Goal: Task Accomplishment & Management: Use online tool/utility

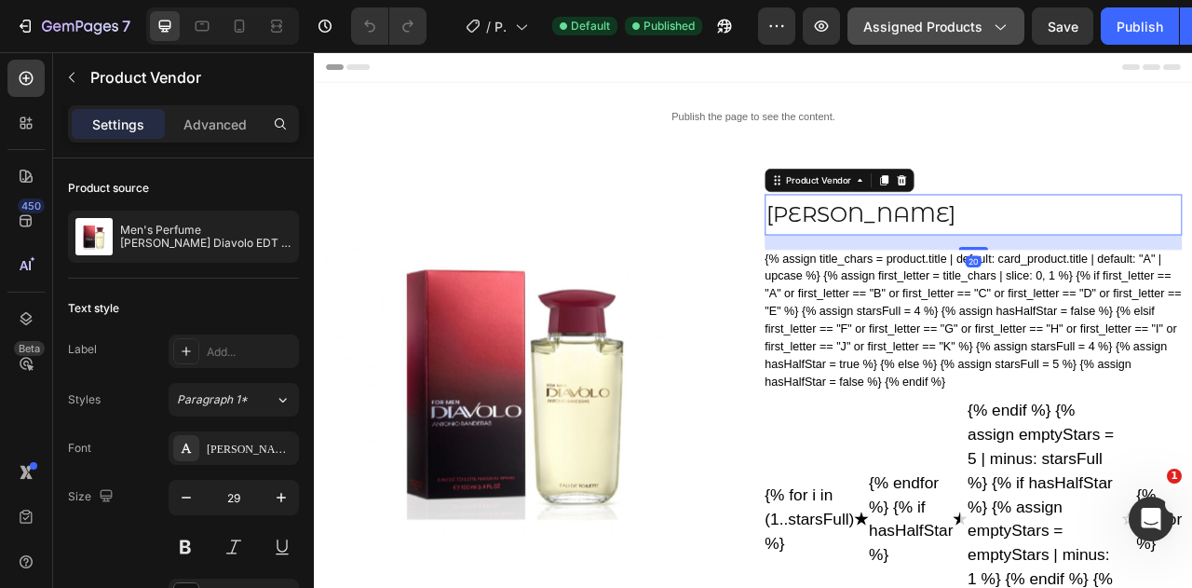
click at [990, 34] on icon "button" at bounding box center [999, 26] width 19 height 19
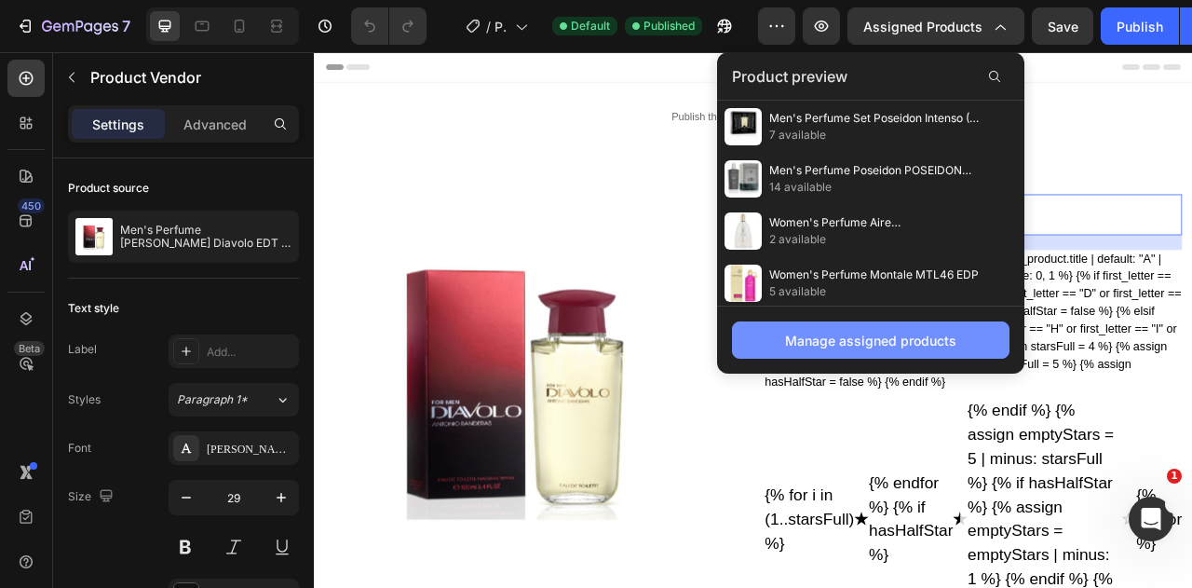
click at [928, 337] on div "Manage assigned products" at bounding box center [870, 341] width 171 height 20
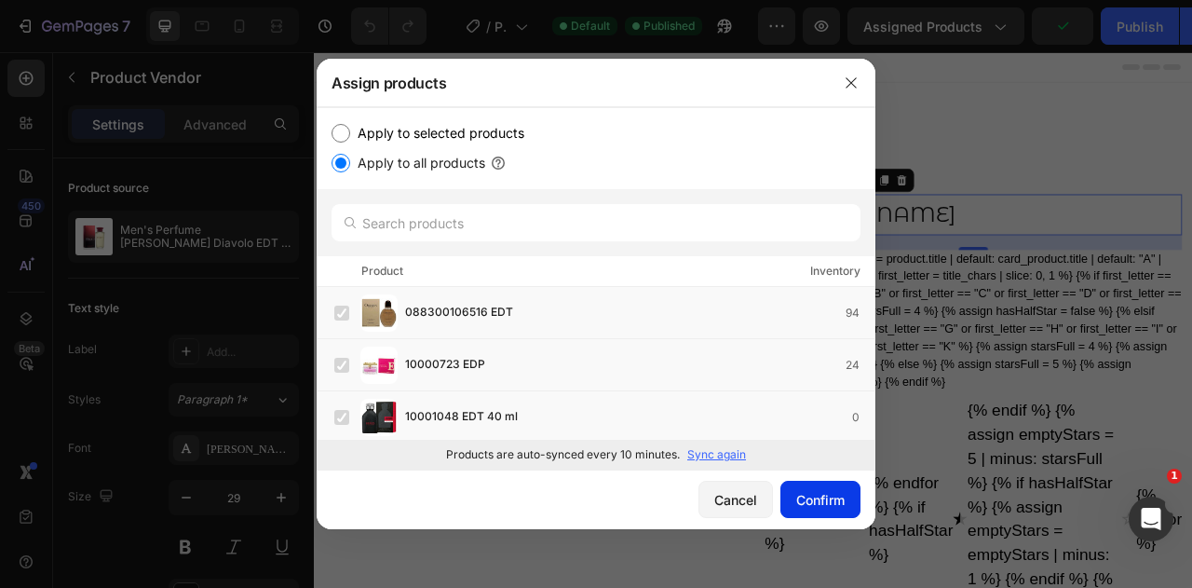
click at [828, 495] on div "Confirm" at bounding box center [820, 500] width 48 height 20
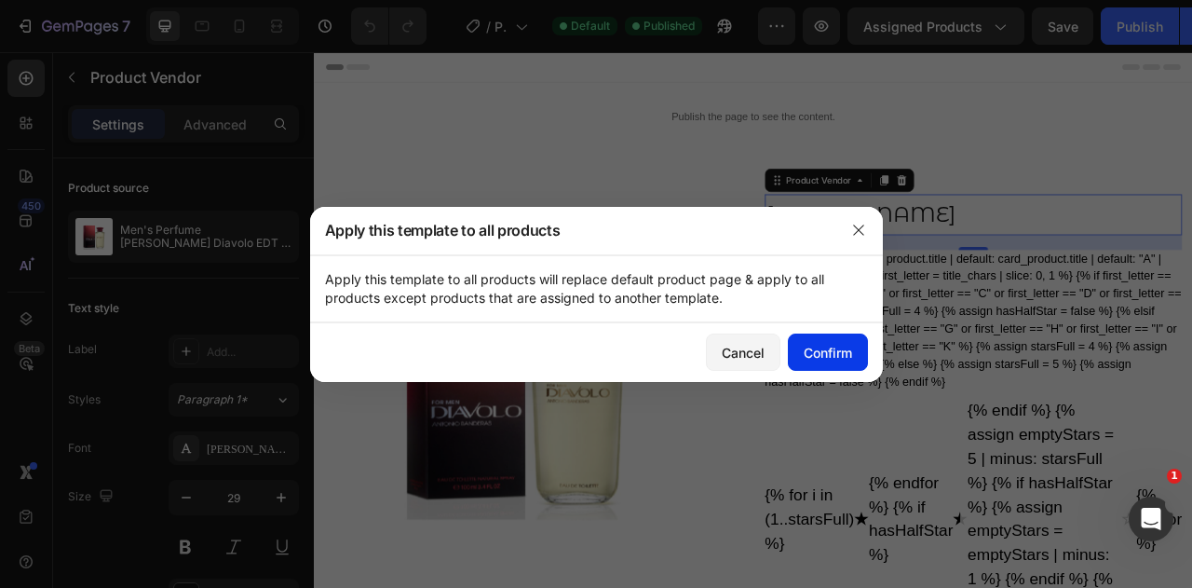
click at [831, 349] on div "Confirm" at bounding box center [828, 353] width 48 height 20
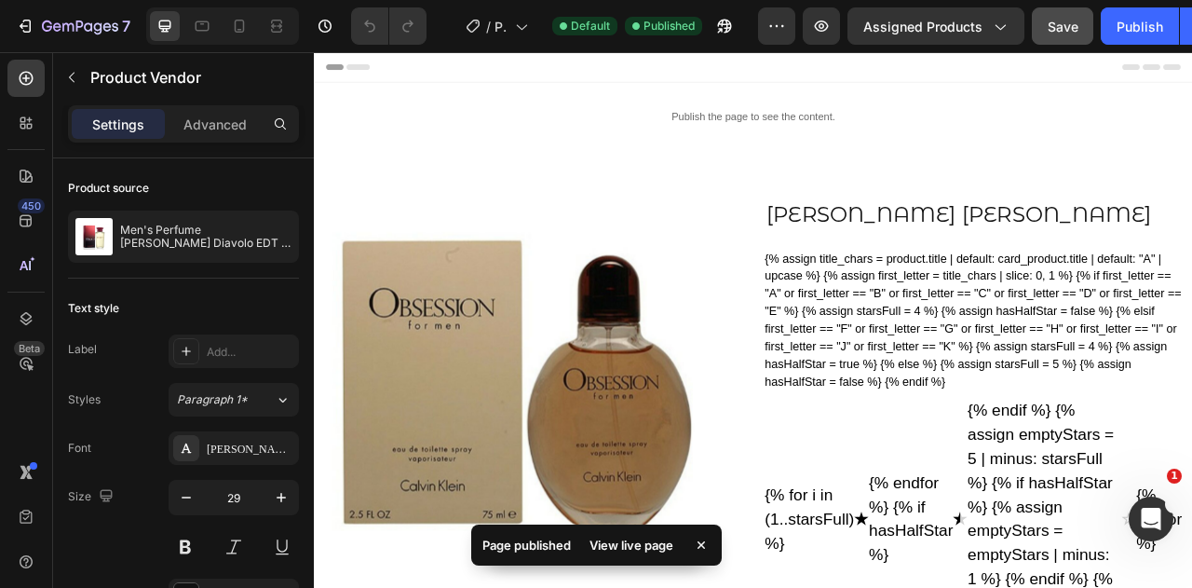
click at [1064, 26] on span "Save" at bounding box center [1062, 27] width 31 height 16
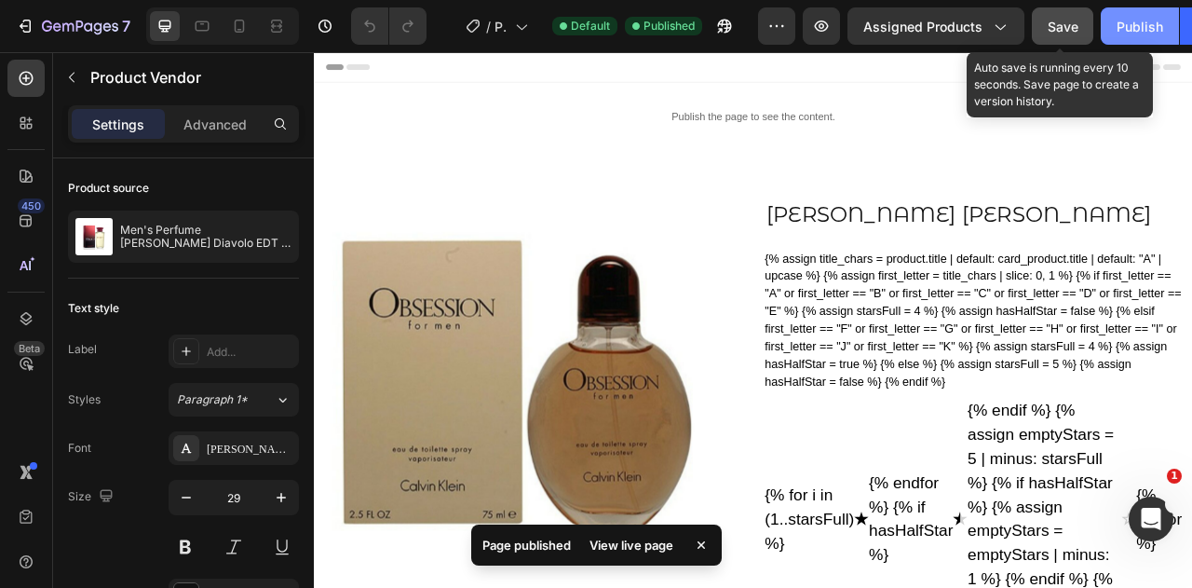
click at [1131, 33] on div "Publish" at bounding box center [1139, 27] width 47 height 20
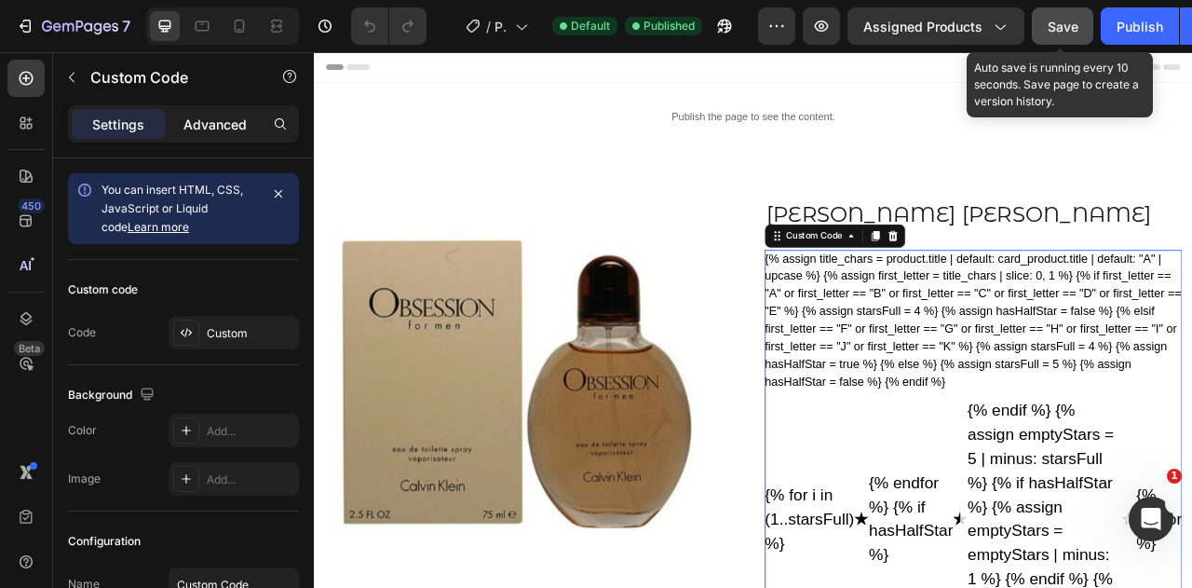
click at [210, 118] on p "Advanced" at bounding box center [214, 125] width 63 height 20
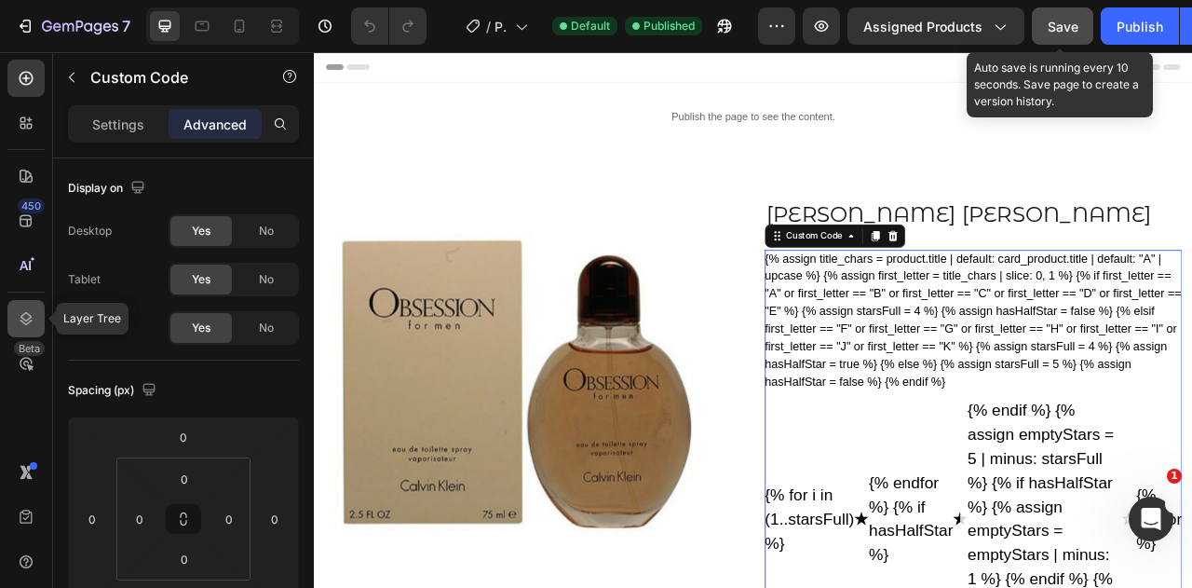
click at [22, 311] on icon at bounding box center [26, 318] width 19 height 19
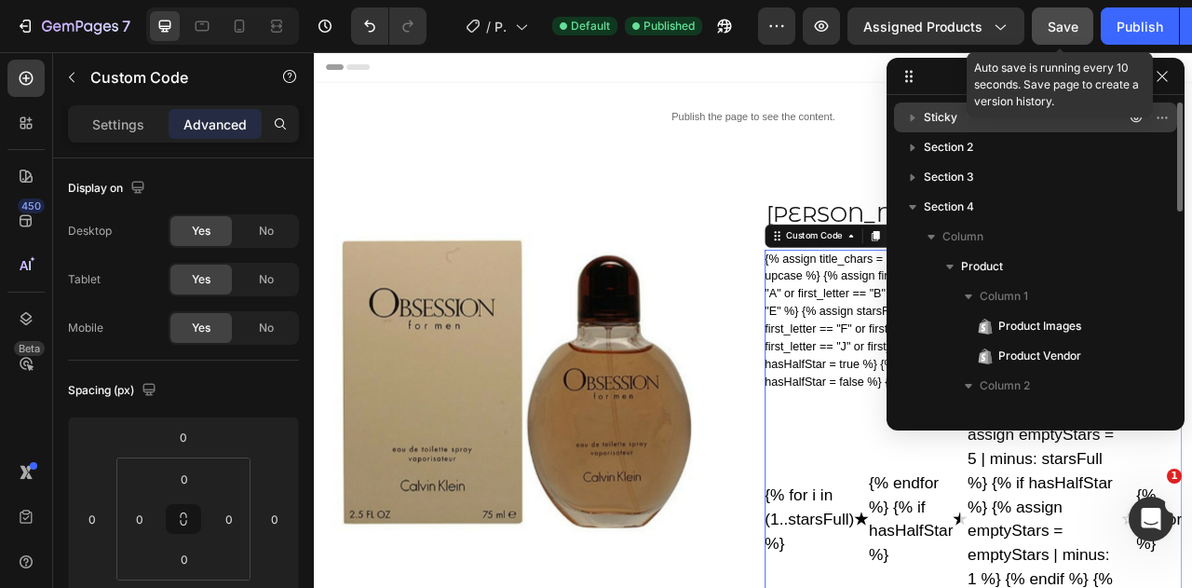
click at [928, 119] on span "Sticky" at bounding box center [941, 117] width 34 height 19
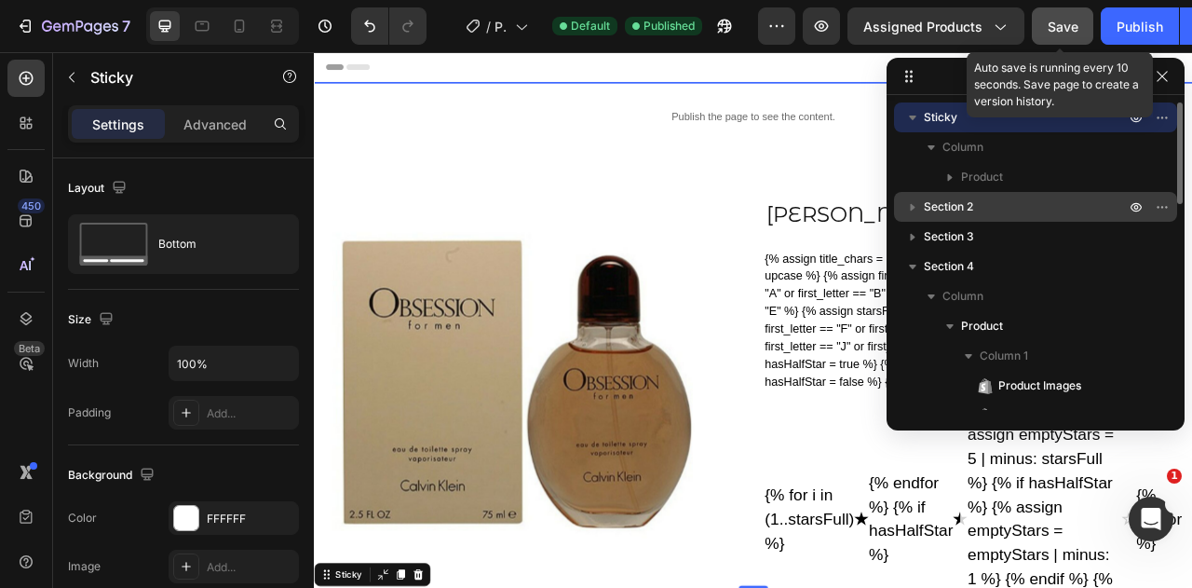
click at [937, 208] on span "Section 2" at bounding box center [948, 206] width 49 height 19
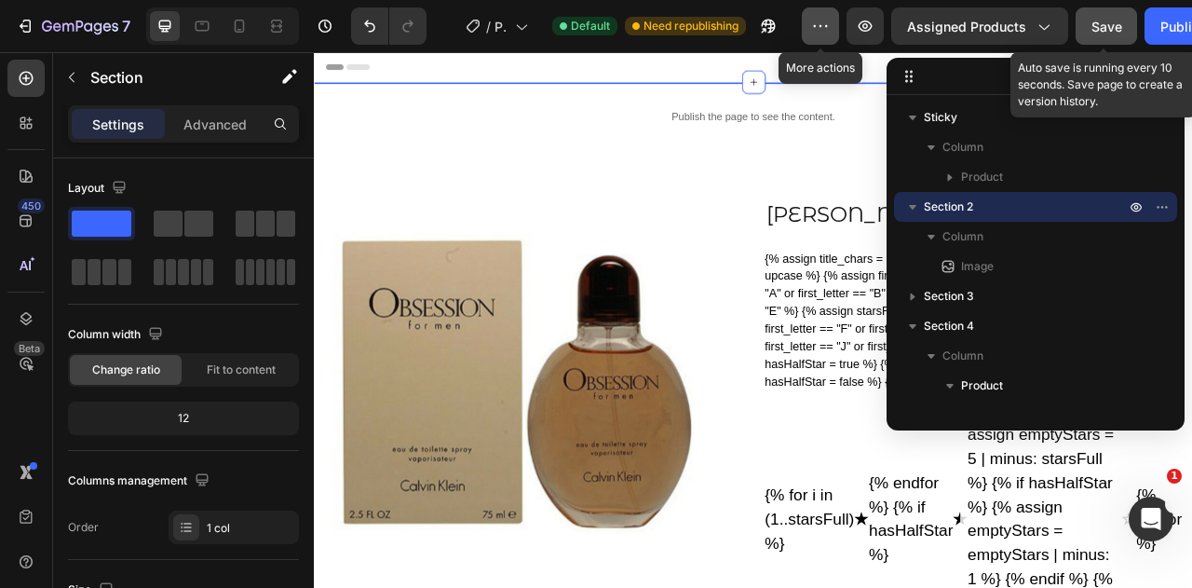
click at [829, 25] on icon "button" at bounding box center [820, 26] width 19 height 19
click at [240, 33] on icon at bounding box center [239, 26] width 19 height 19
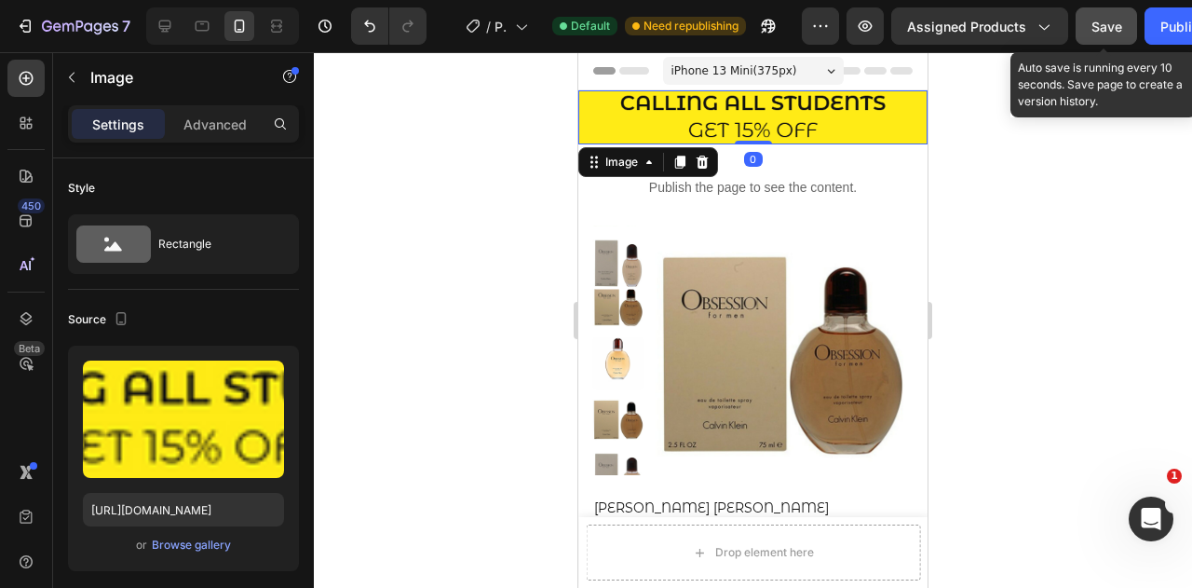
click at [607, 122] on img at bounding box center [752, 117] width 349 height 54
click at [708, 160] on icon at bounding box center [702, 162] width 15 height 15
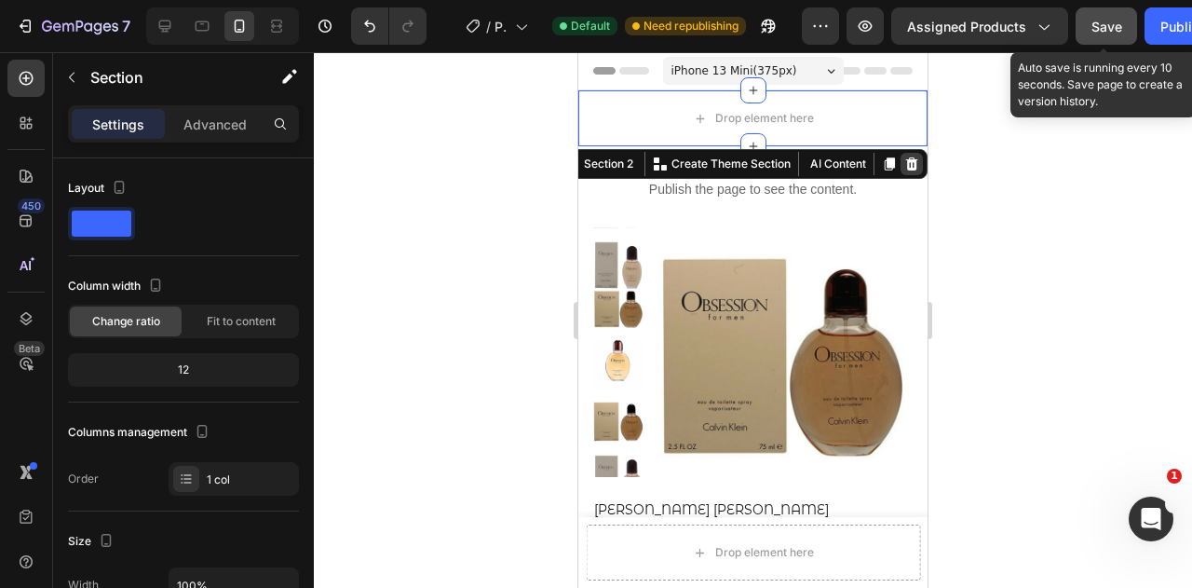
click at [905, 170] on icon at bounding box center [911, 163] width 15 height 15
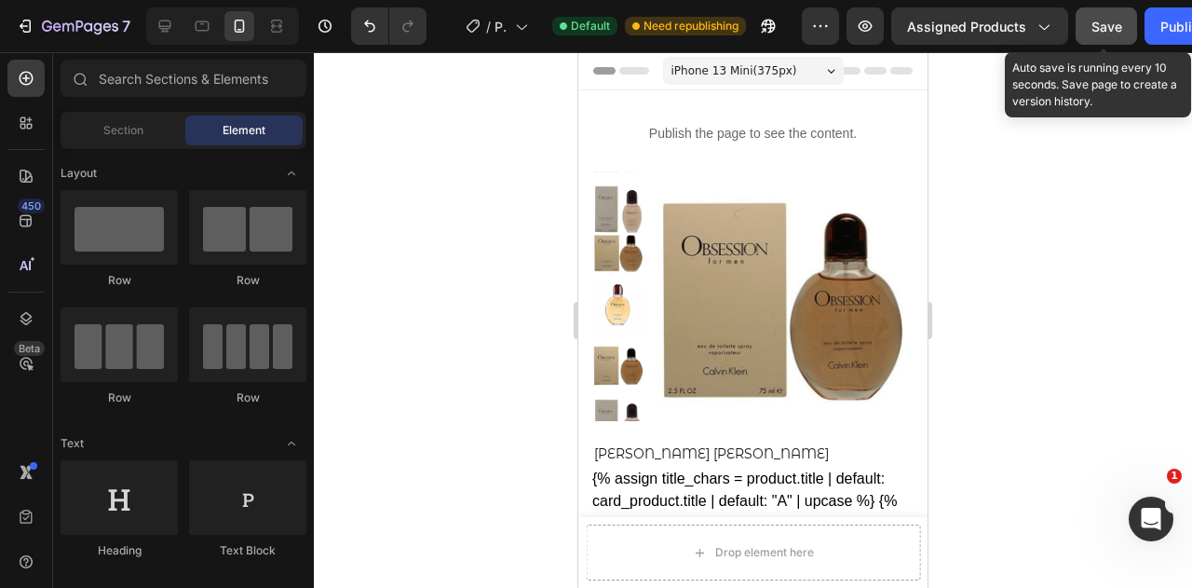
click at [1107, 21] on span "Save" at bounding box center [1106, 27] width 31 height 16
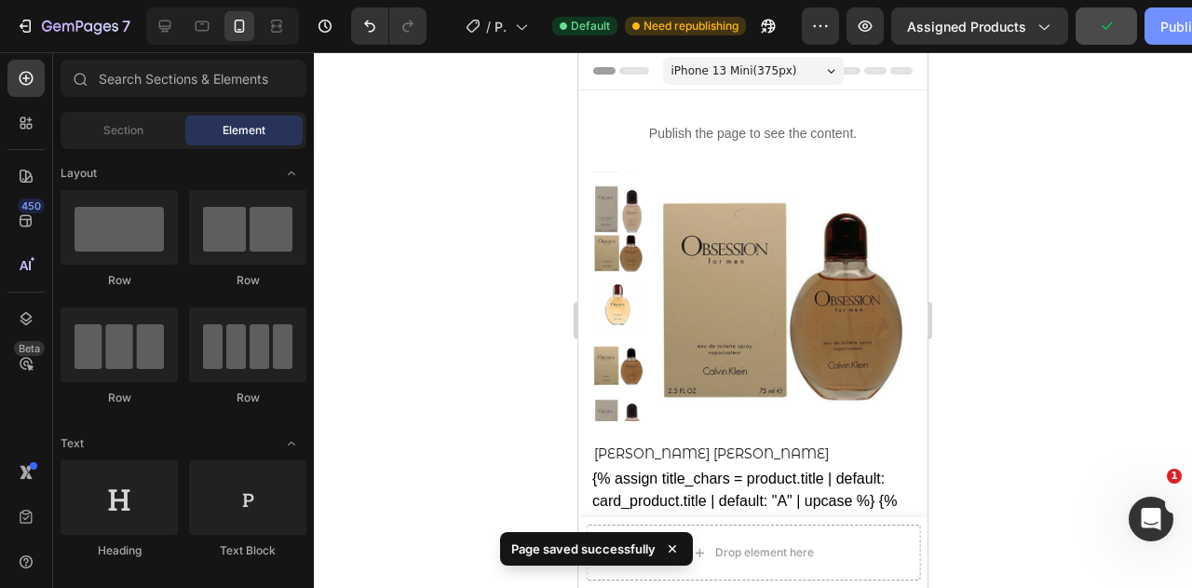
click at [1169, 22] on div "Publish" at bounding box center [1183, 27] width 47 height 20
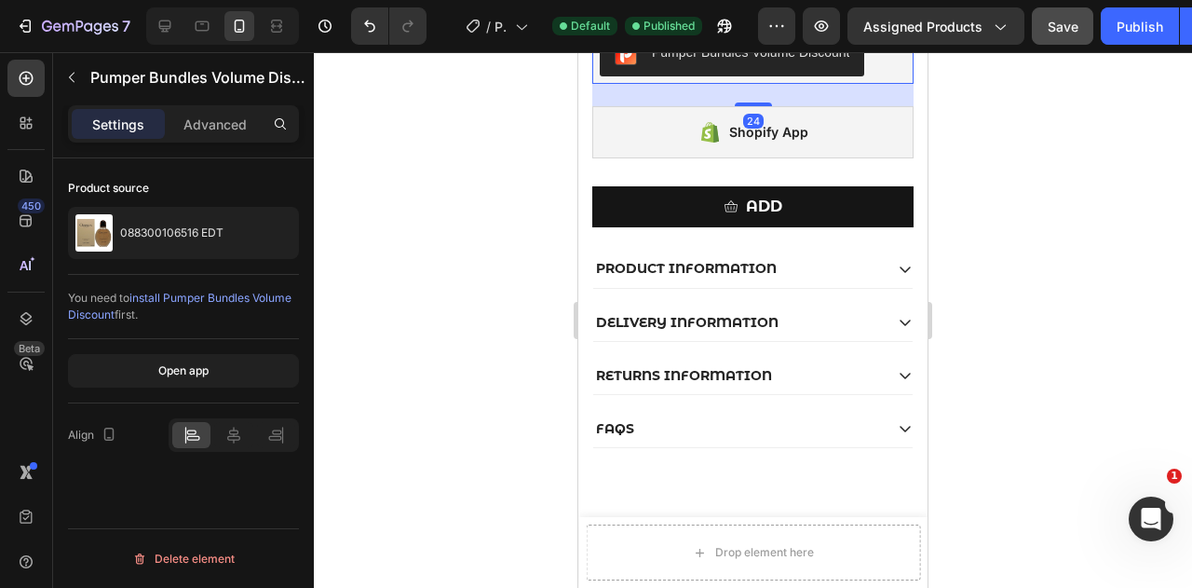
scroll to position [1551, 0]
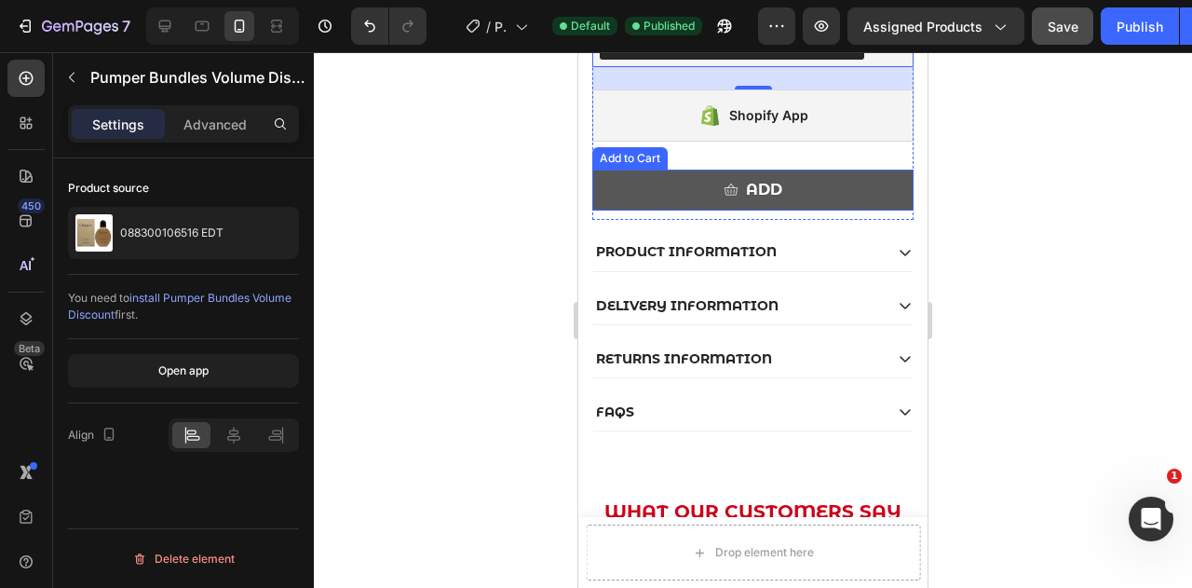
click at [818, 208] on button "ADD" at bounding box center [752, 190] width 321 height 42
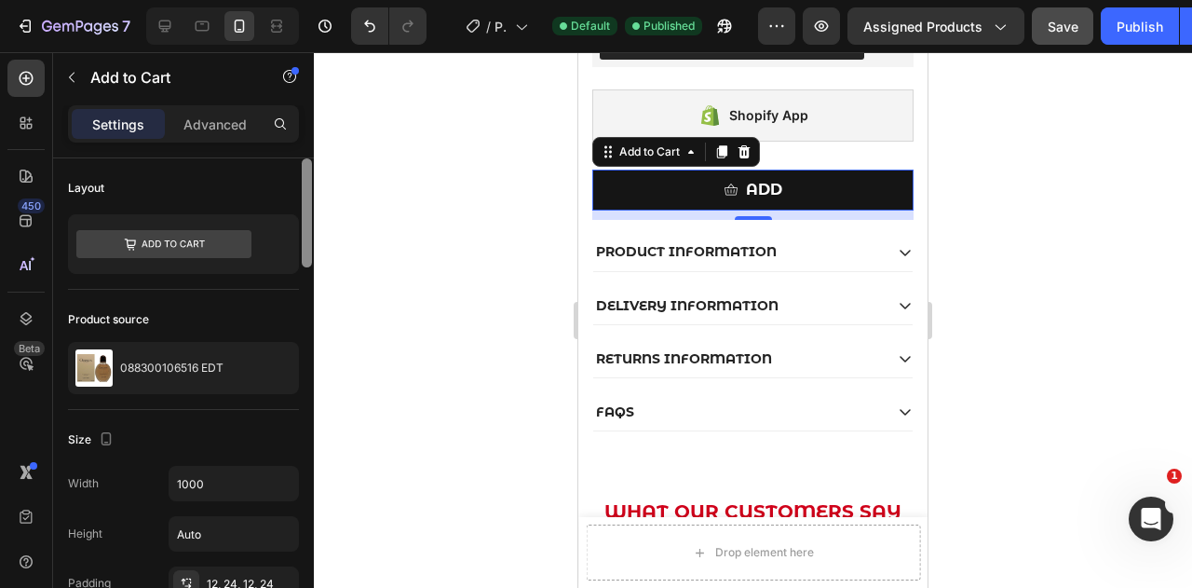
click at [303, 196] on div at bounding box center [307, 212] width 10 height 109
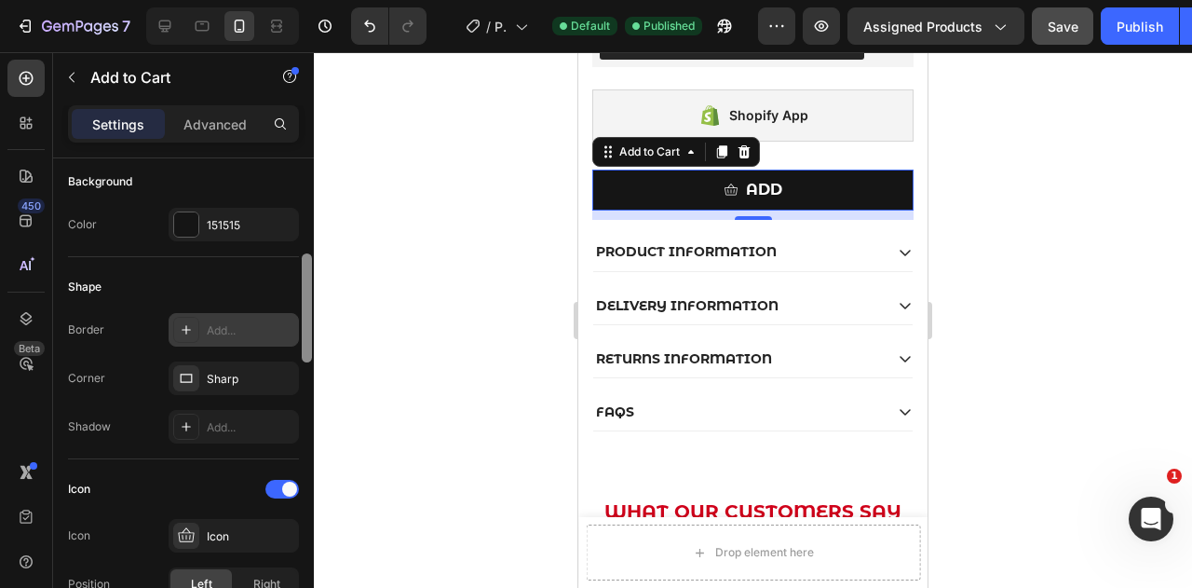
scroll to position [473, 0]
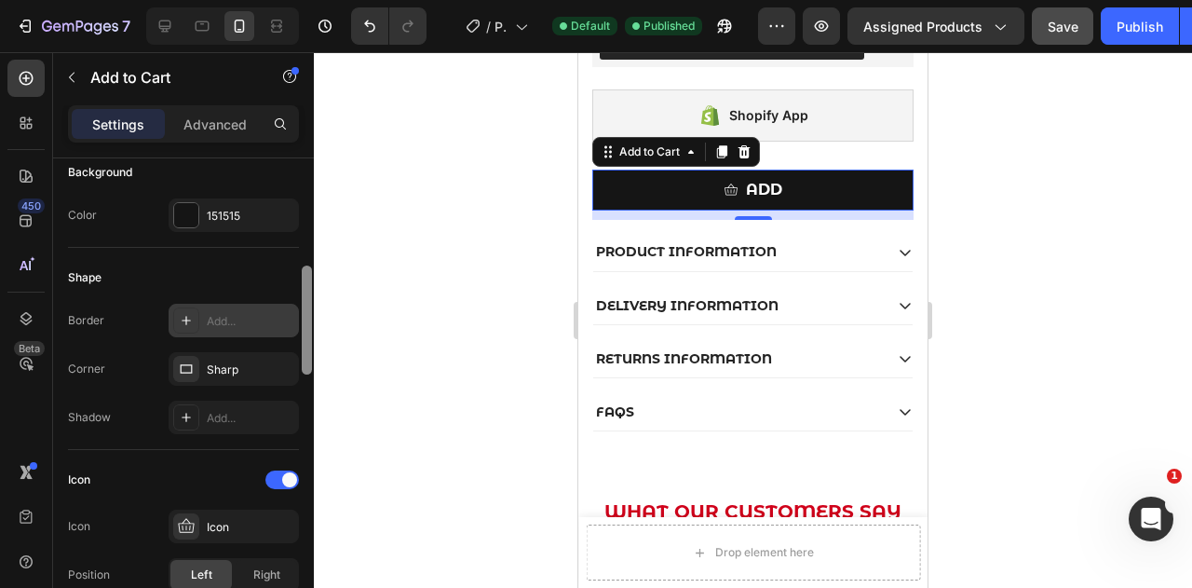
drag, startPoint x: 303, startPoint y: 196, endPoint x: 295, endPoint y: 303, distance: 107.3
click at [295, 303] on div "Layout Product source 088300106516 EDT Size Width 1000 Height Auto Padding 12, …" at bounding box center [183, 399] width 261 height 482
click at [187, 211] on div at bounding box center [186, 215] width 24 height 24
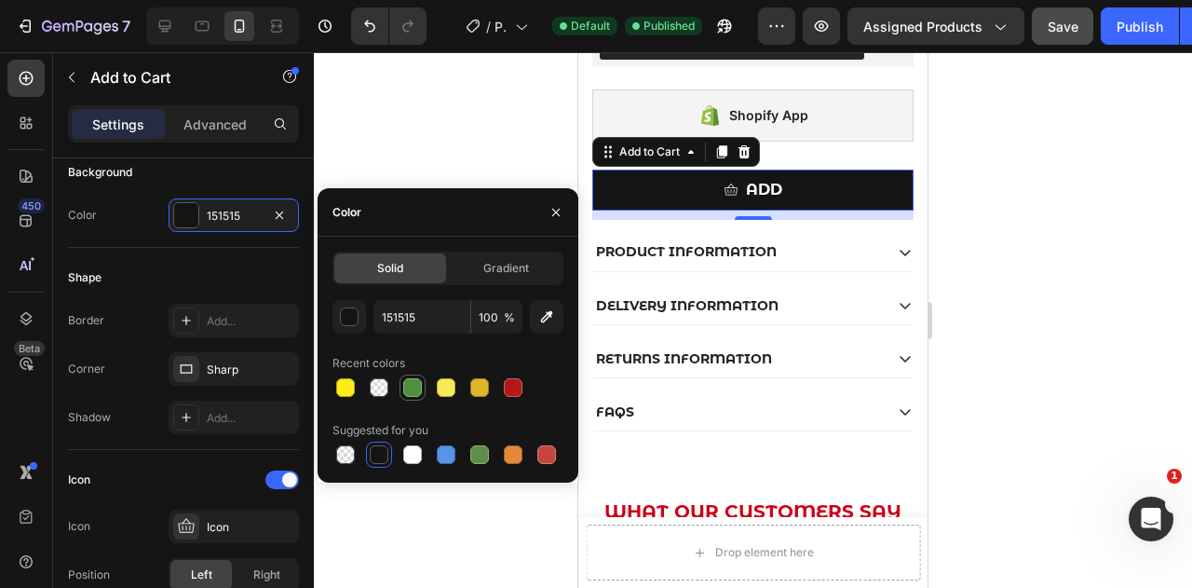
click at [407, 383] on div at bounding box center [412, 387] width 19 height 19
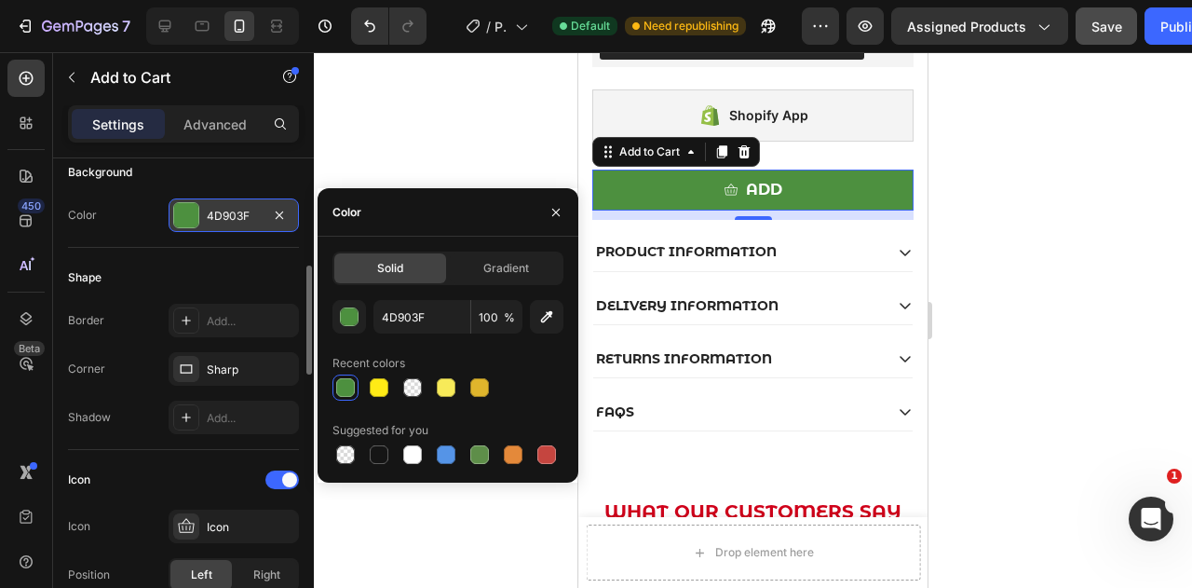
click at [234, 217] on div "4D903F" at bounding box center [234, 216] width 54 height 17
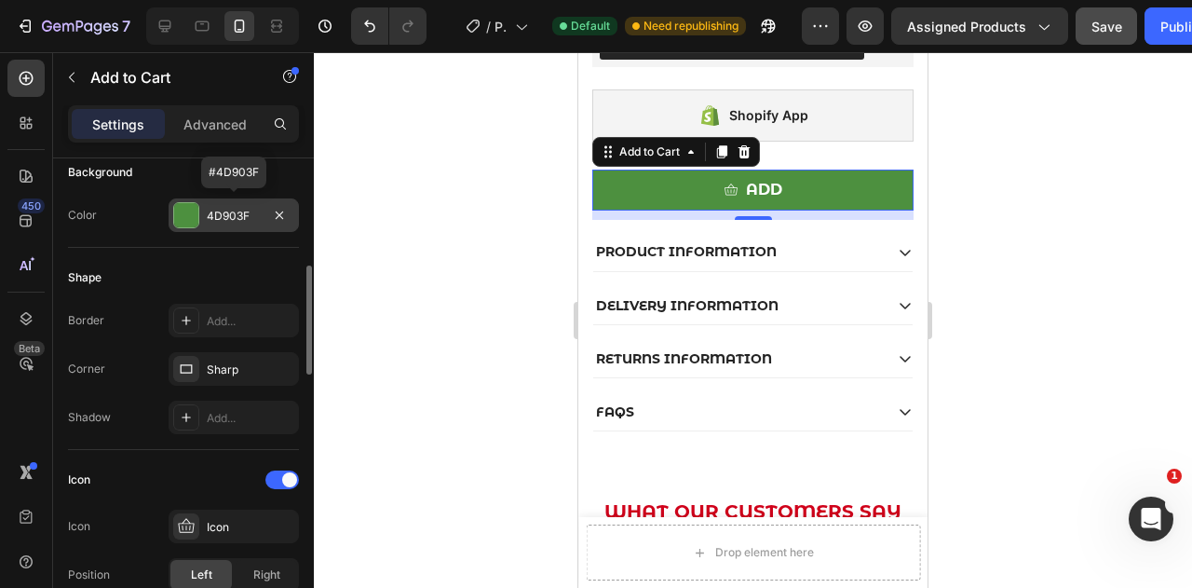
click at [248, 217] on div "4D903F" at bounding box center [234, 216] width 54 height 17
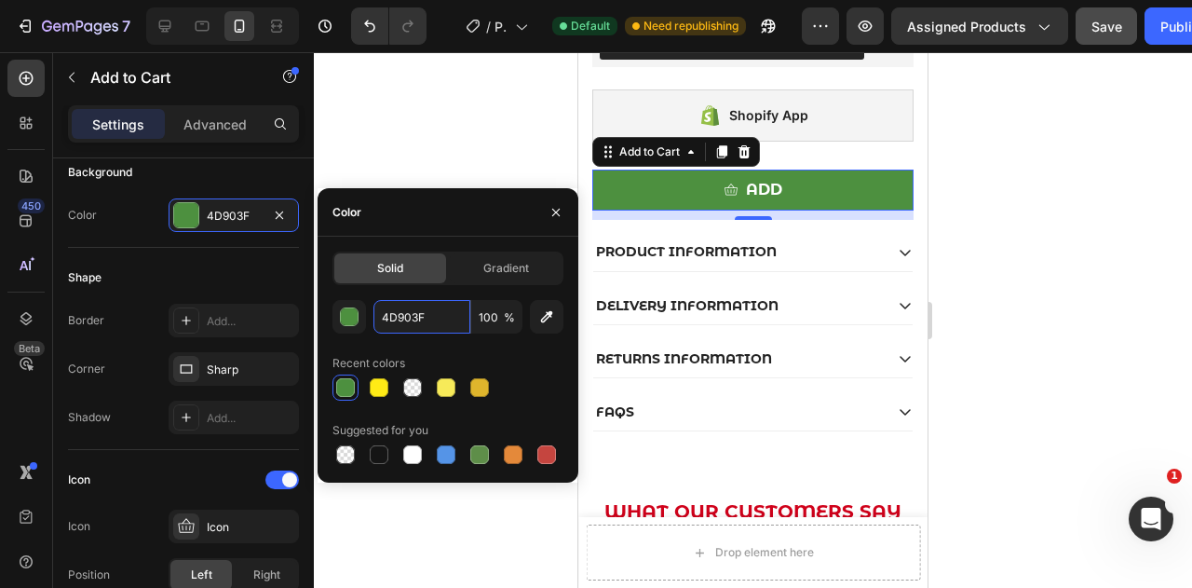
paste input "008566"
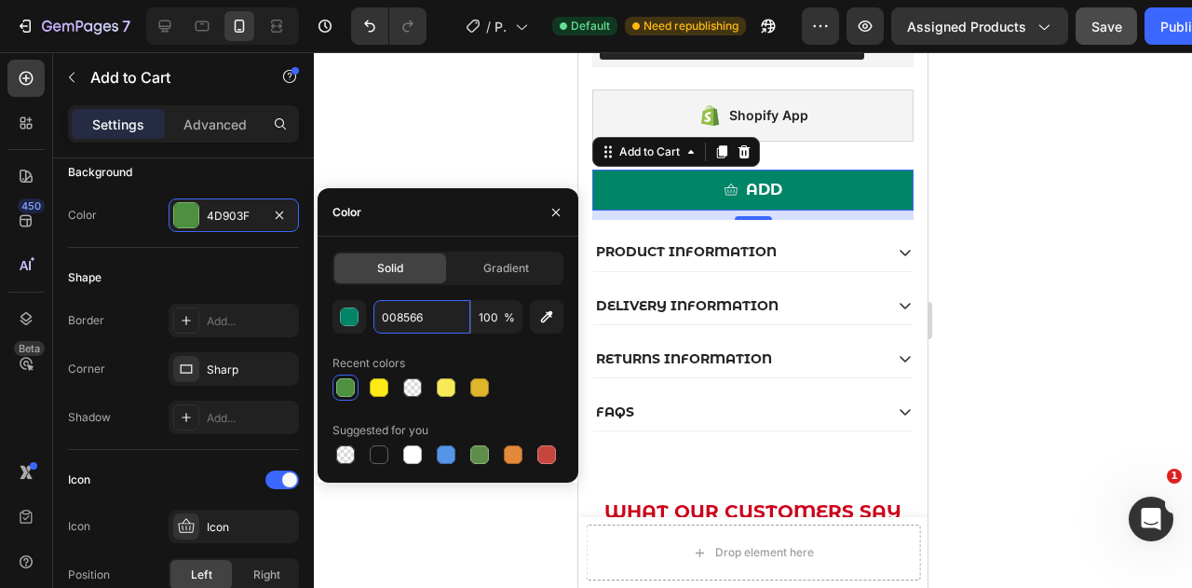
type input "008566"
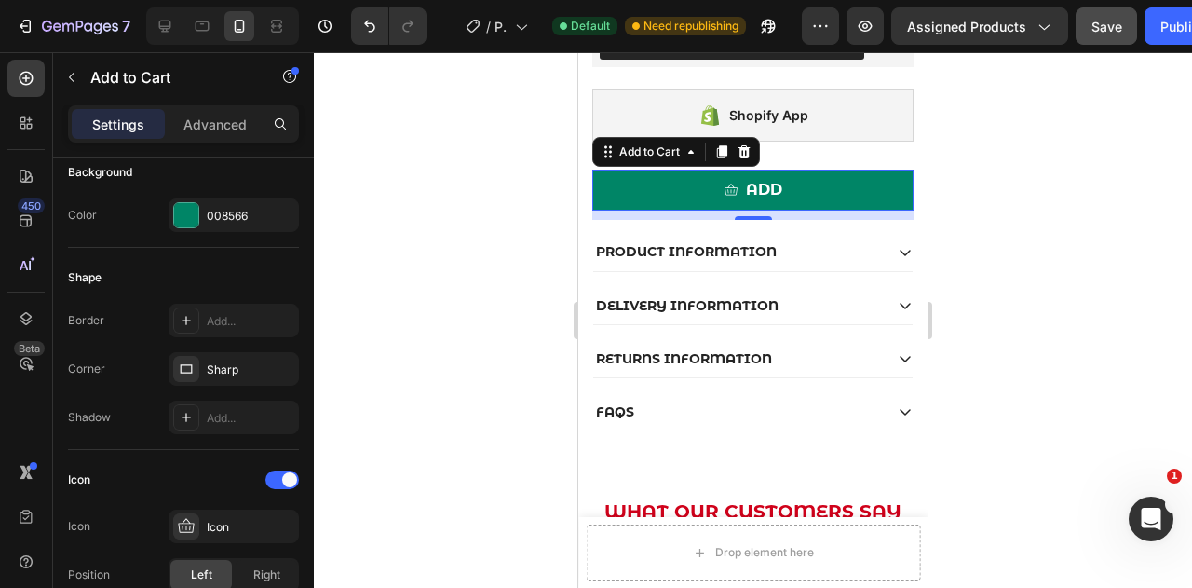
click at [464, 150] on div at bounding box center [753, 319] width 878 height 535
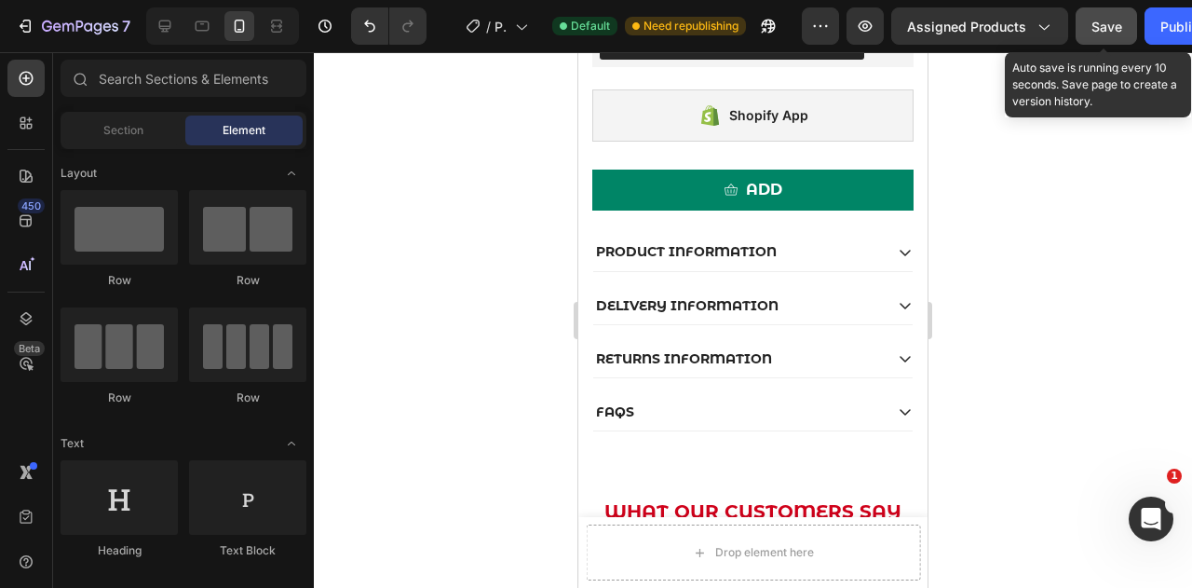
click at [1097, 33] on span "Save" at bounding box center [1106, 27] width 31 height 16
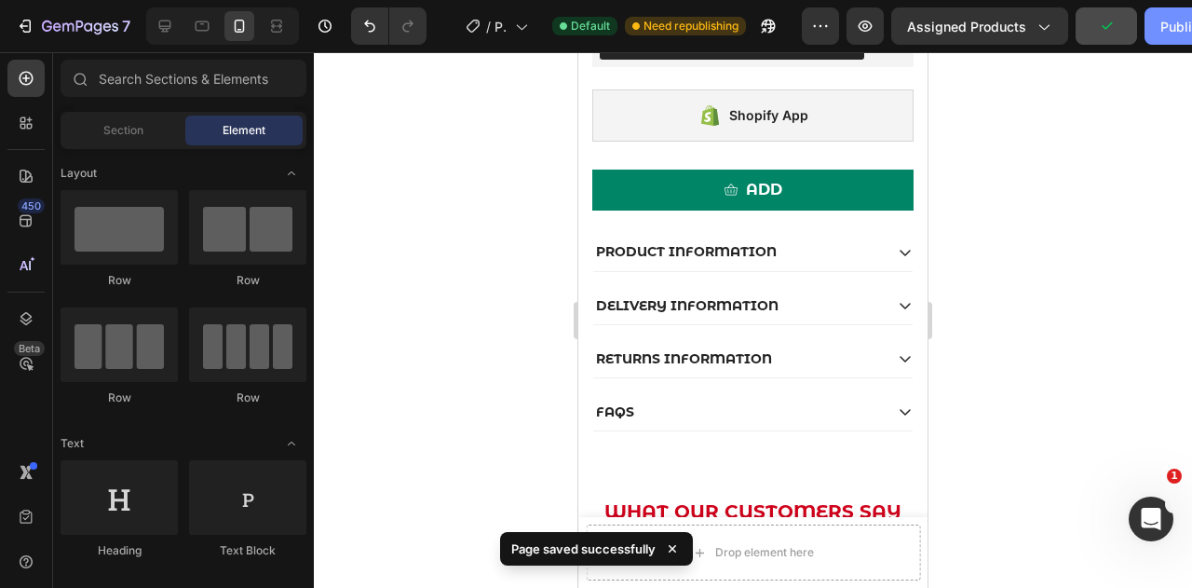
click at [1166, 27] on div "Publish" at bounding box center [1183, 27] width 47 height 20
